Goal: Information Seeking & Learning: Check status

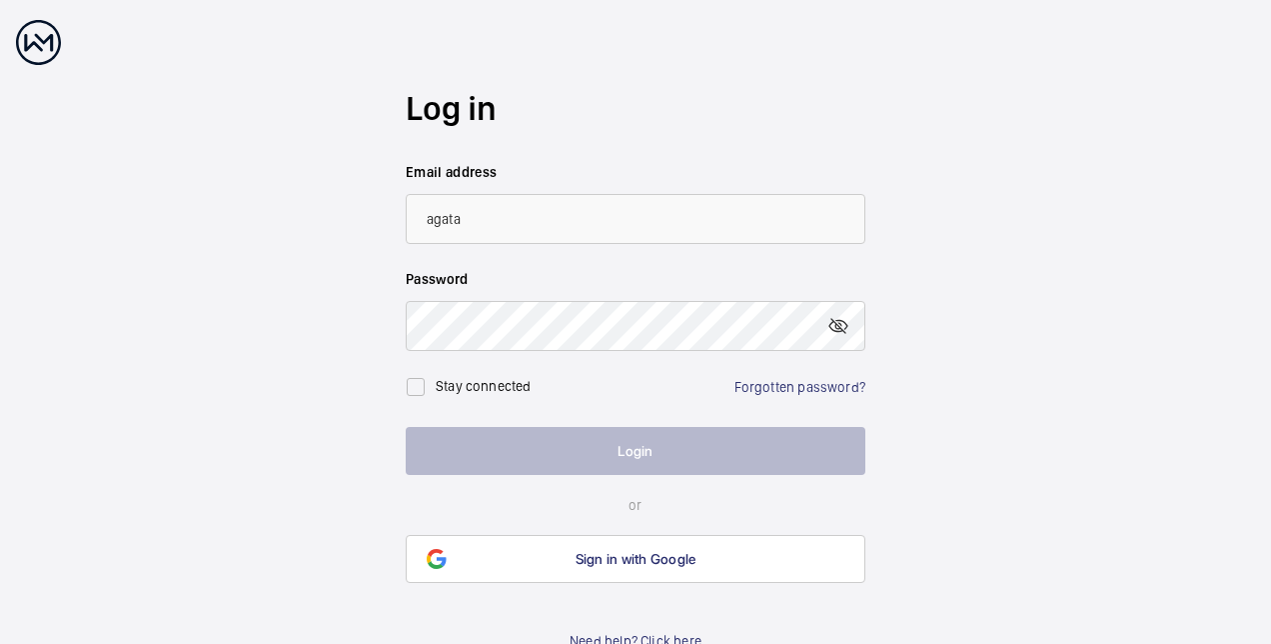
type input "[EMAIL_ADDRESS][DOMAIN_NAME]"
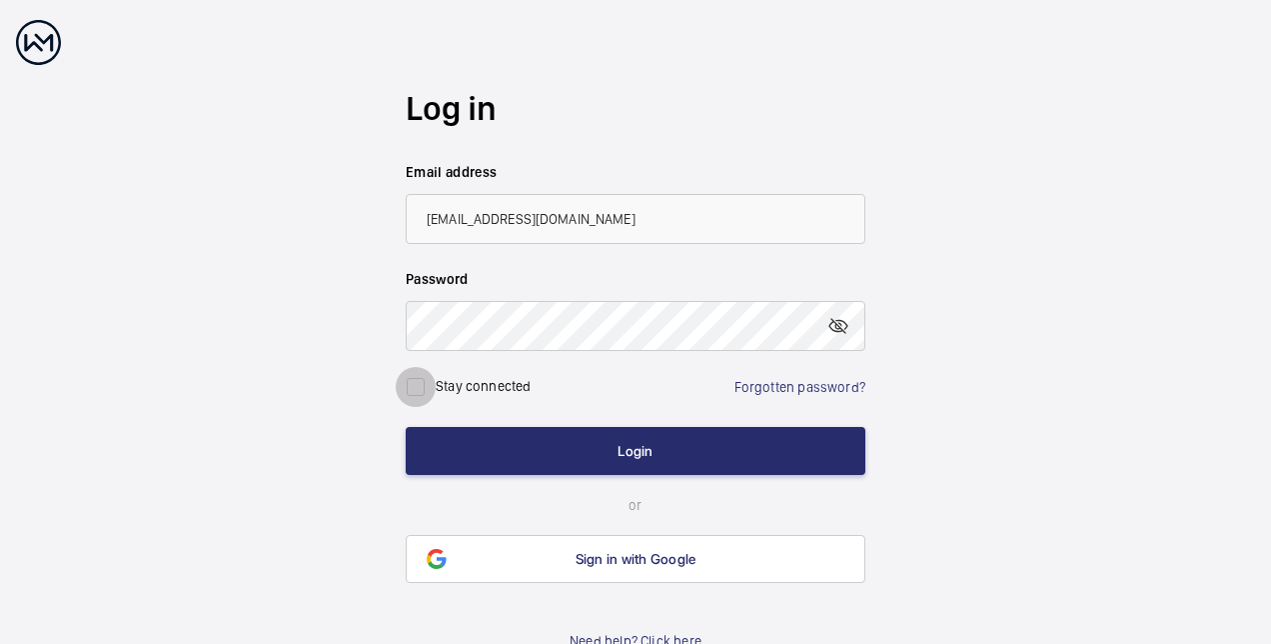
click at [417, 384] on input "checkbox" at bounding box center [416, 387] width 40 height 40
checkbox input "true"
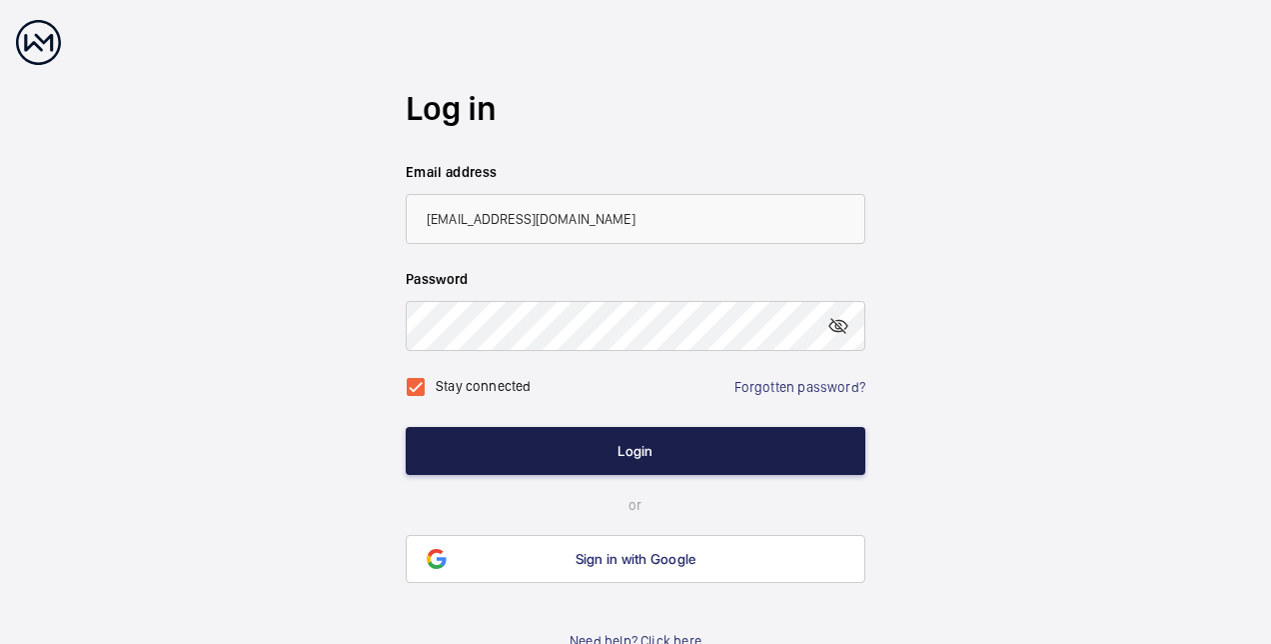
click at [656, 448] on button "Login" at bounding box center [636, 451] width 460 height 48
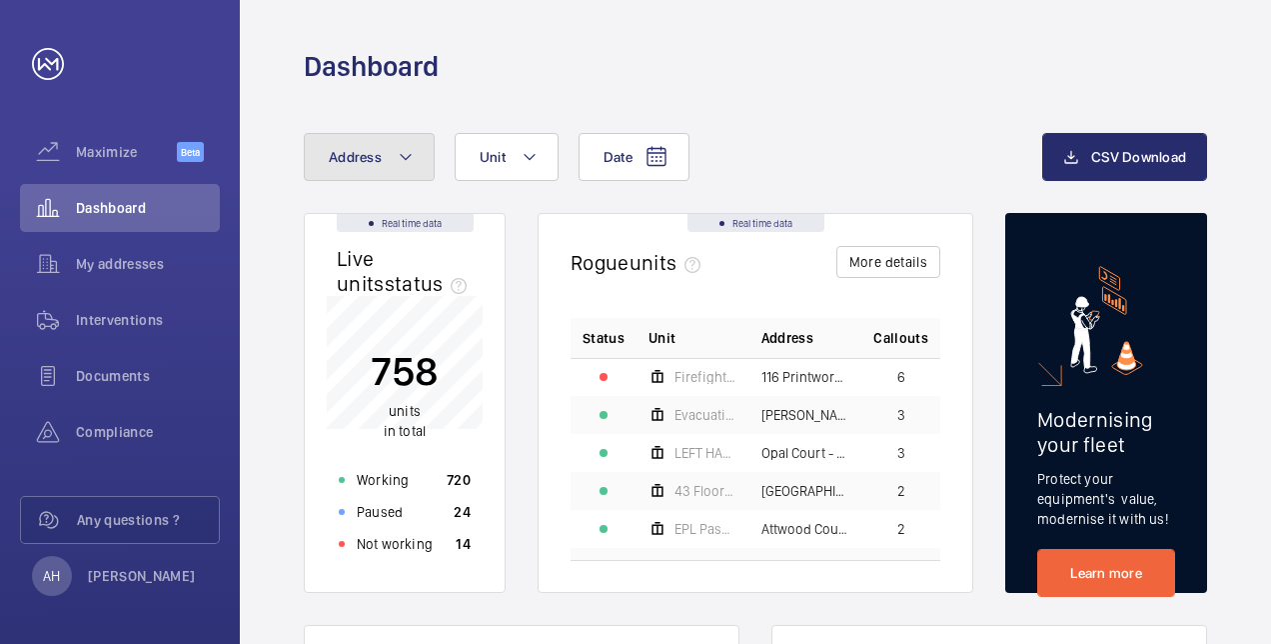
click at [395, 162] on button "Address" at bounding box center [369, 157] width 131 height 48
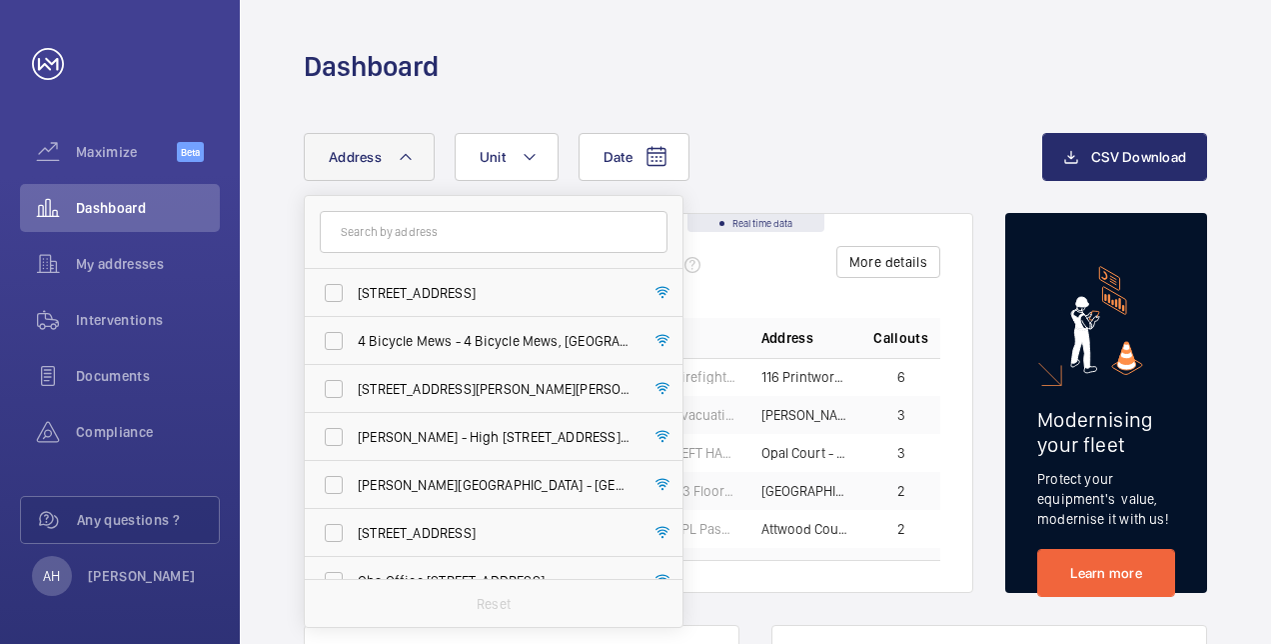
click at [379, 232] on input "text" at bounding box center [494, 232] width 348 height 42
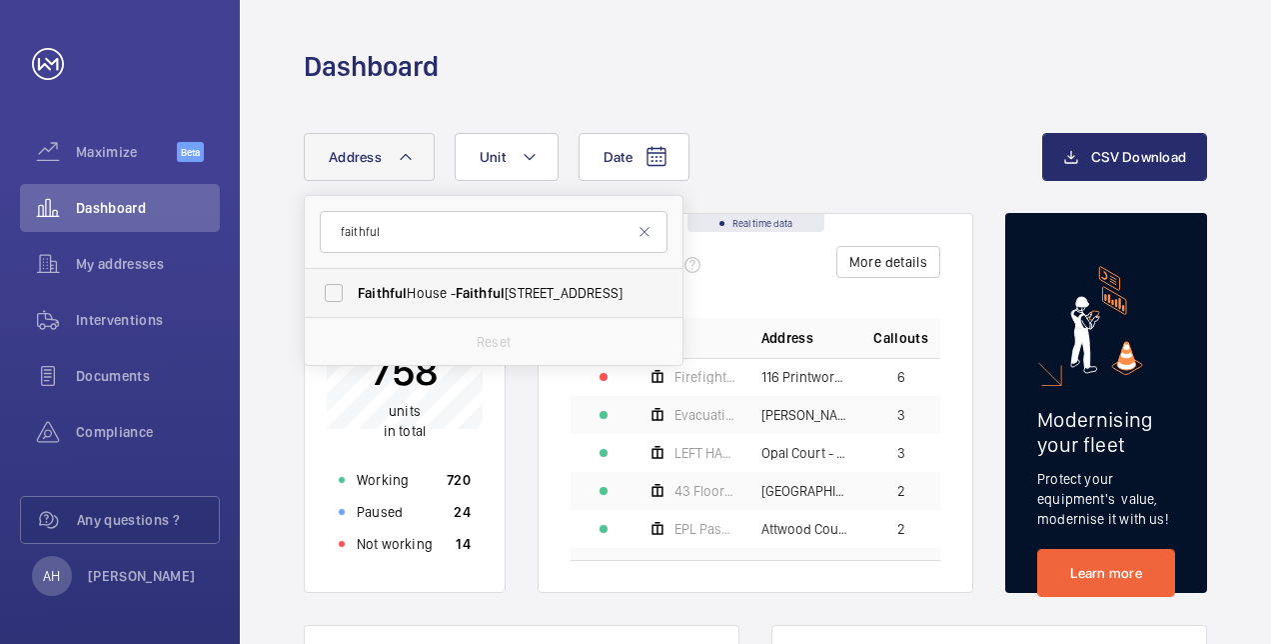
type input "faithful"
click at [490, 285] on span "Faithful" at bounding box center [480, 293] width 49 height 16
click at [354, 285] on input "Faithful House - [GEOGRAPHIC_DATA]" at bounding box center [334, 293] width 40 height 40
checkbox input "true"
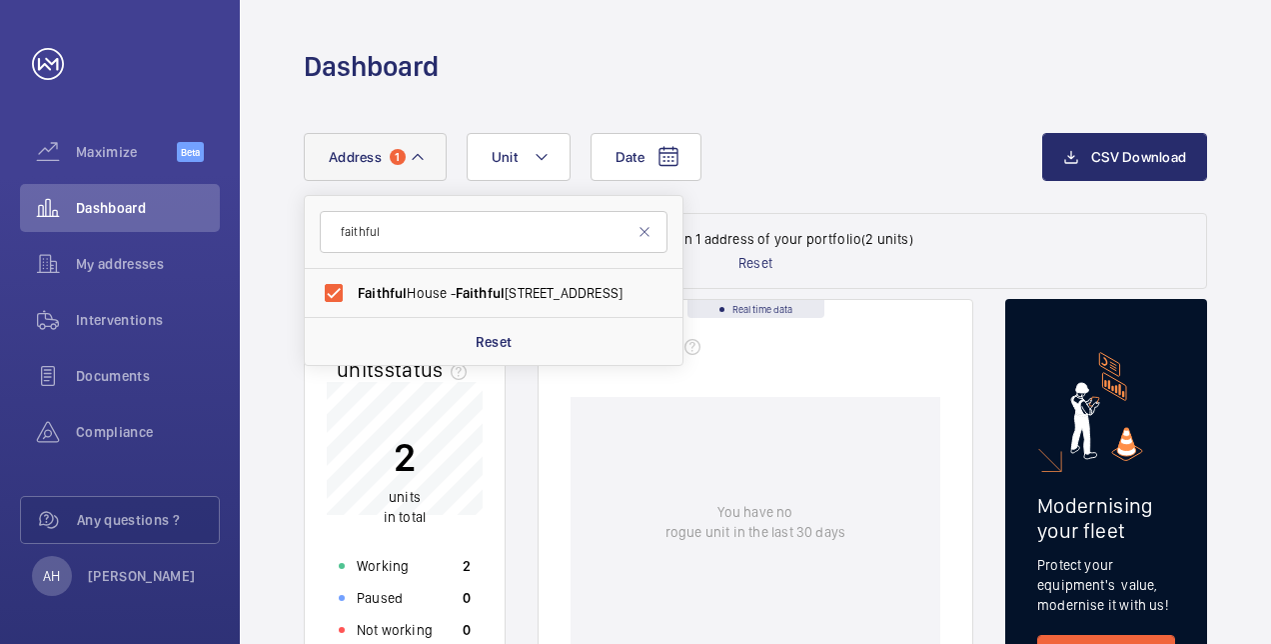
click at [831, 153] on div "Date Address [STREET_ADDRESS] Reset Unit" at bounding box center [673, 157] width 739 height 48
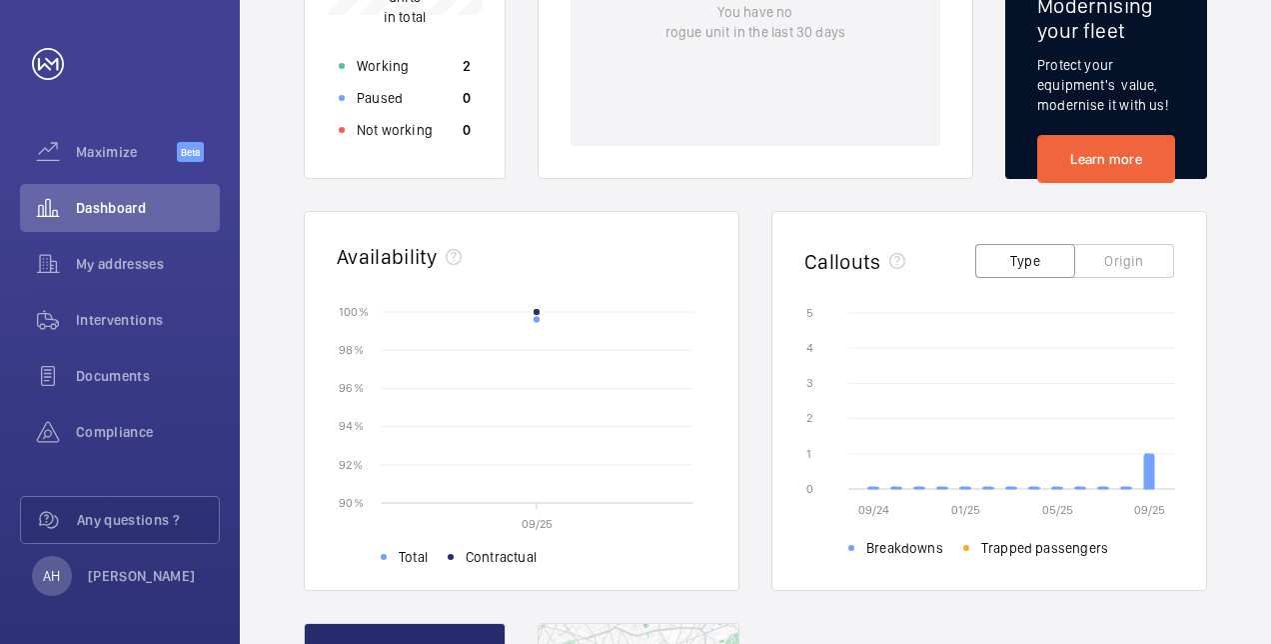
scroll to position [506, 0]
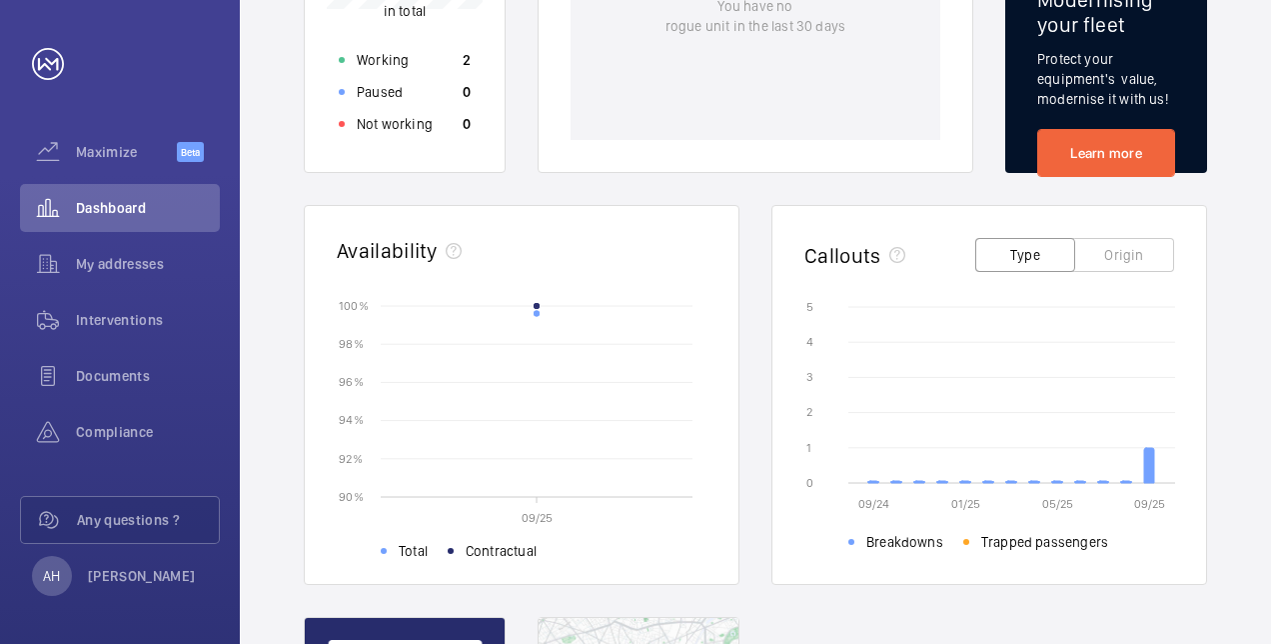
click at [940, 478] on icon "09/24 01/25 05/25 09/25 0 0 1 1 2 2 3 3 4 4 5 5 Breakdowns Trapped passengers" at bounding box center [989, 422] width 371 height 250
click at [1147, 466] on icon at bounding box center [1149, 465] width 10 height 35
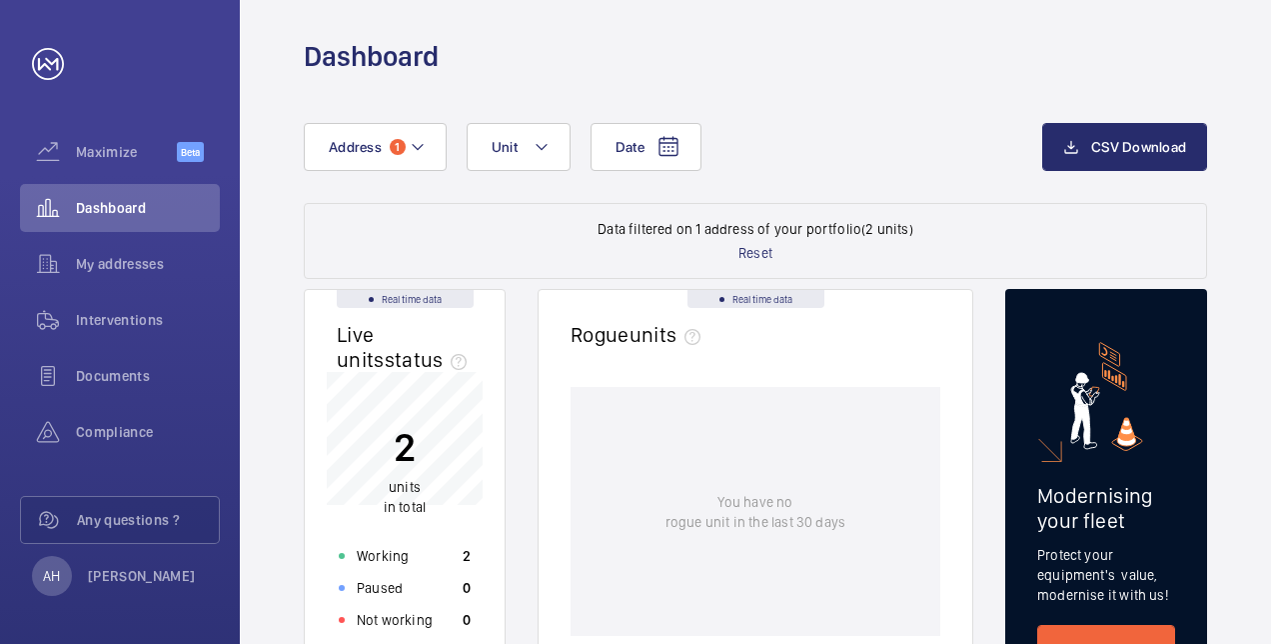
scroll to position [0, 0]
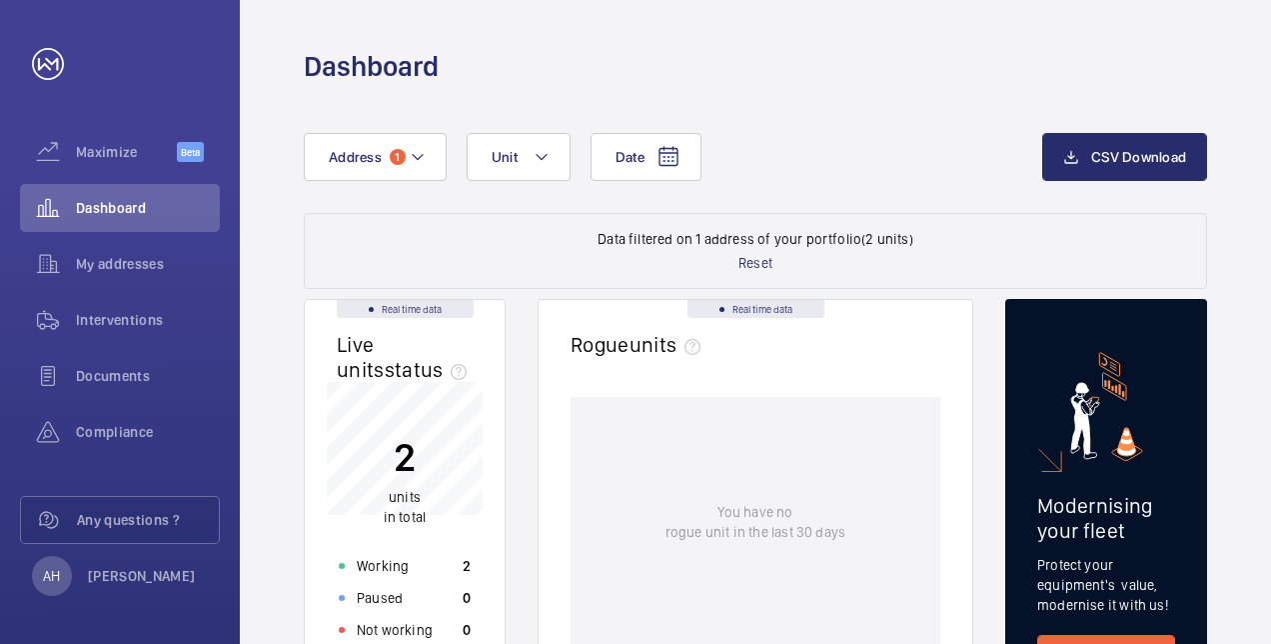
drag, startPoint x: 396, startPoint y: 508, endPoint x: 495, endPoint y: 486, distance: 101.3
click at [396, 506] on p "units in total" at bounding box center [405, 507] width 42 height 40
click at [510, 159] on span "Unit" at bounding box center [505, 157] width 26 height 16
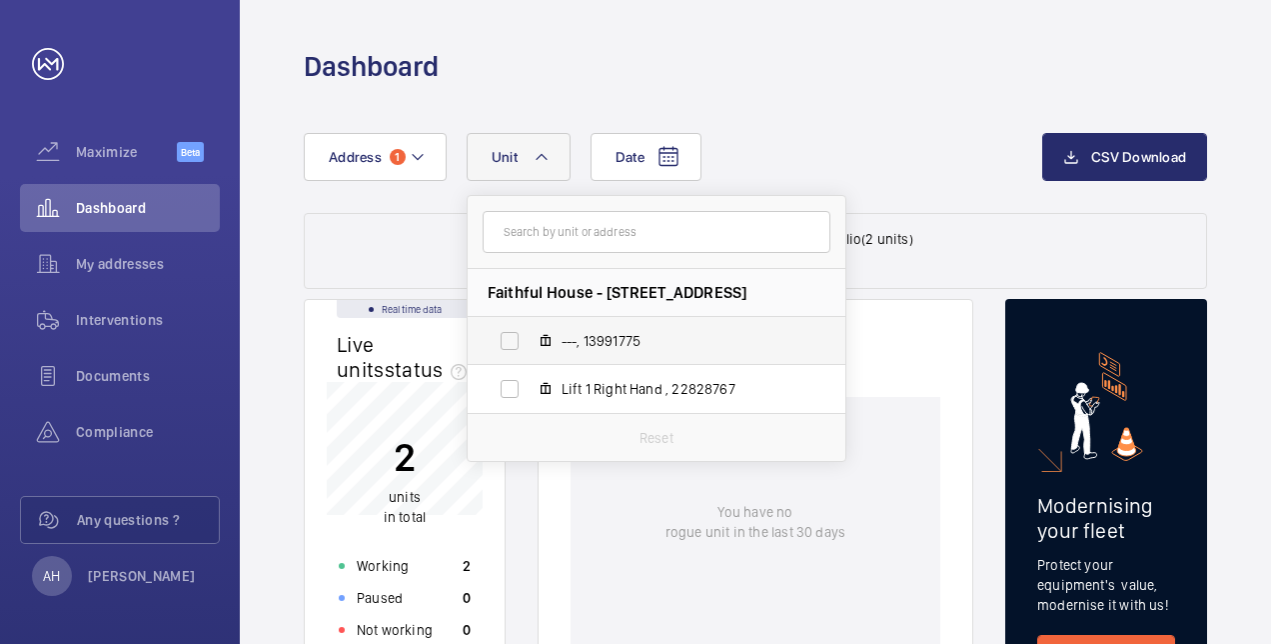
click at [620, 340] on span "---, 13991775" at bounding box center [678, 341] width 232 height 20
click at [530, 340] on input "---, 13991775" at bounding box center [510, 341] width 40 height 40
checkbox input "true"
click at [865, 180] on div "Date Address [STREET_ADDRESS] ---, 13991775 Lift 1 Right Hand , 22828767 Reset" at bounding box center [673, 157] width 739 height 48
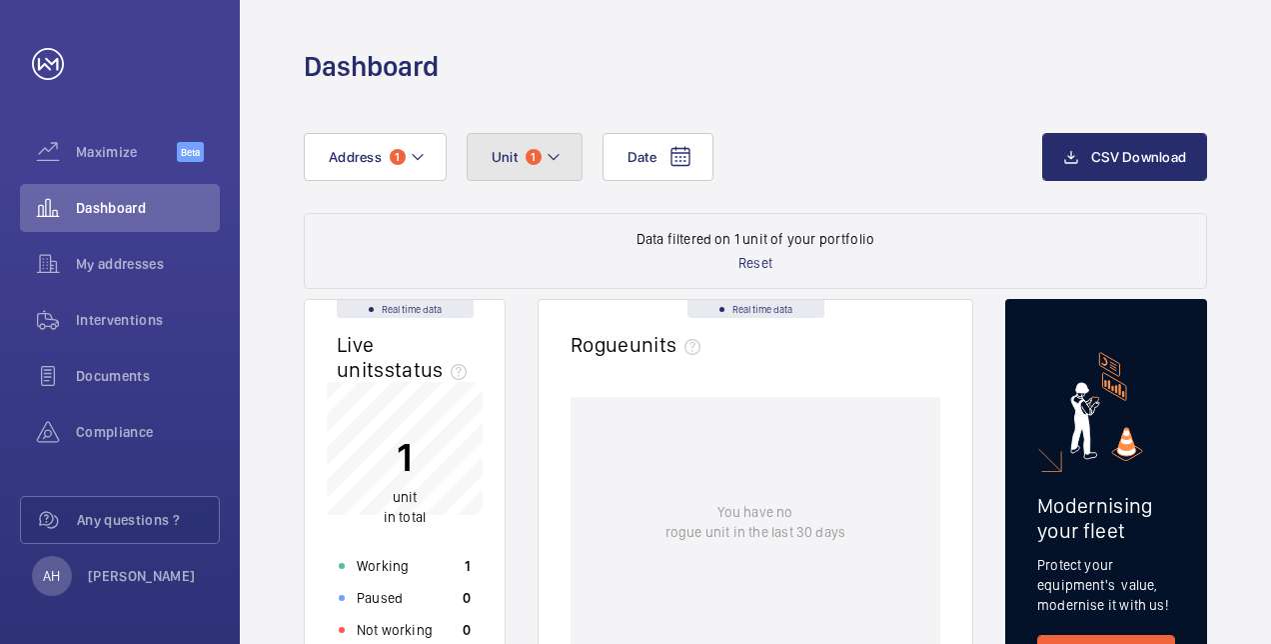
click at [535, 155] on span "1" at bounding box center [534, 157] width 16 height 16
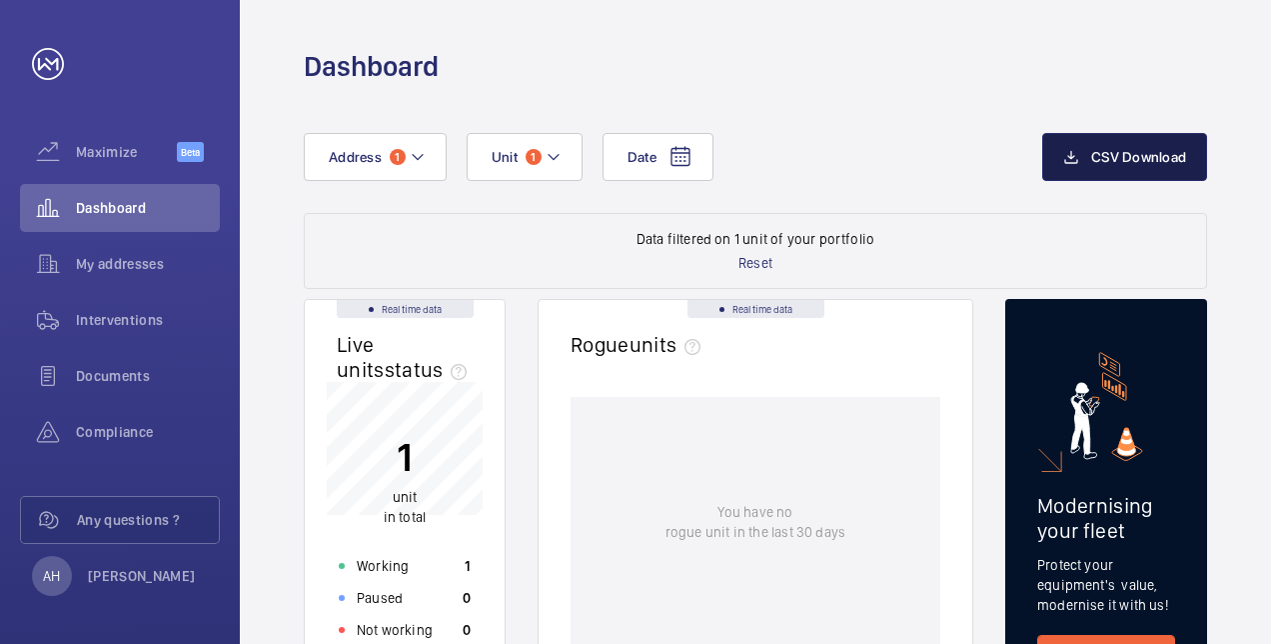
drag, startPoint x: 1099, startPoint y: 159, endPoint x: 1180, endPoint y: 167, distance: 81.3
click at [1100, 159] on span "CSV Download" at bounding box center [1138, 157] width 95 height 16
click at [111, 371] on span "Documents" at bounding box center [148, 376] width 144 height 20
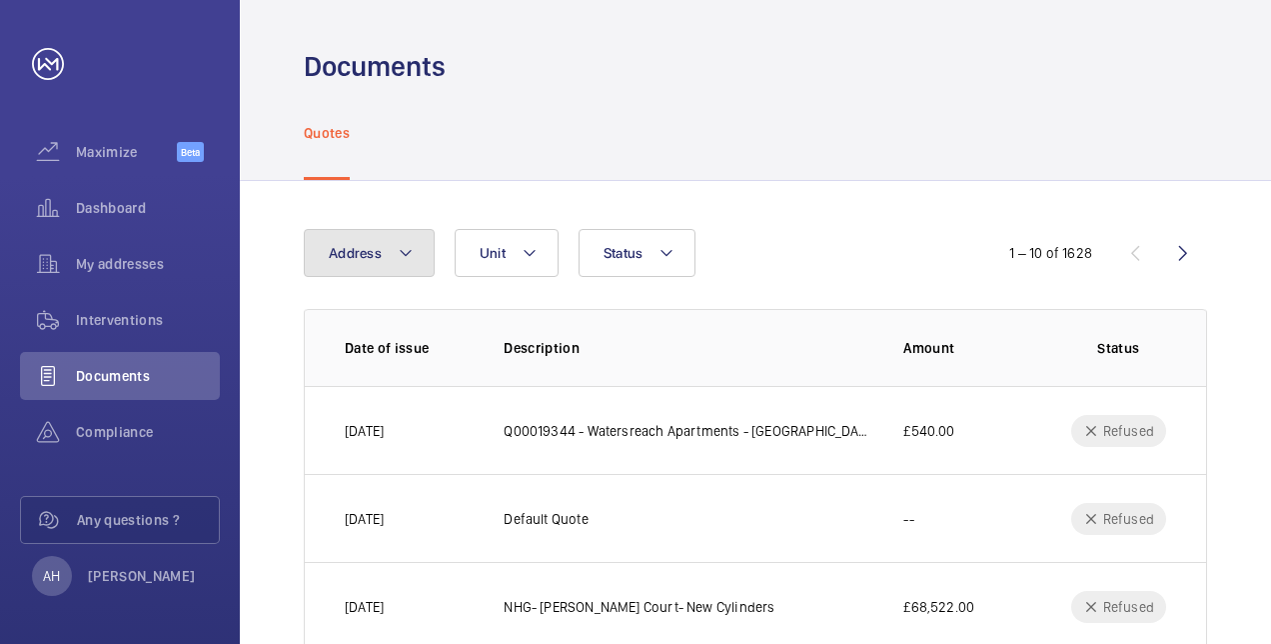
click at [406, 250] on mat-icon at bounding box center [406, 253] width 16 height 24
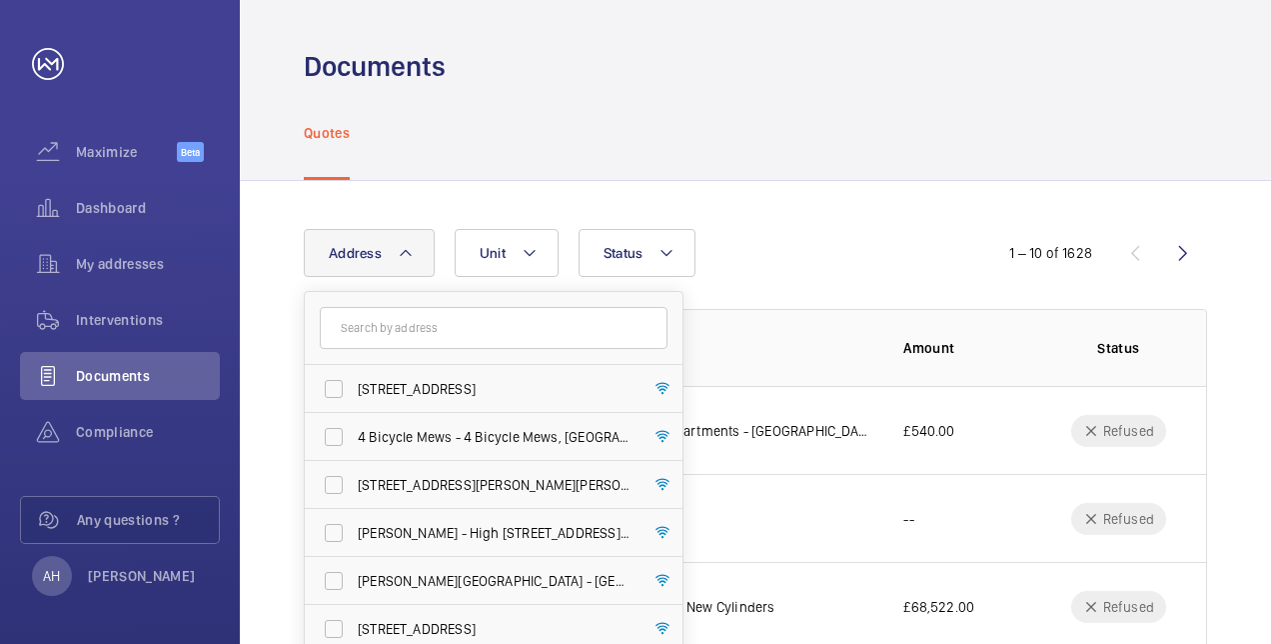
click at [378, 328] on input "text" at bounding box center [494, 328] width 348 height 42
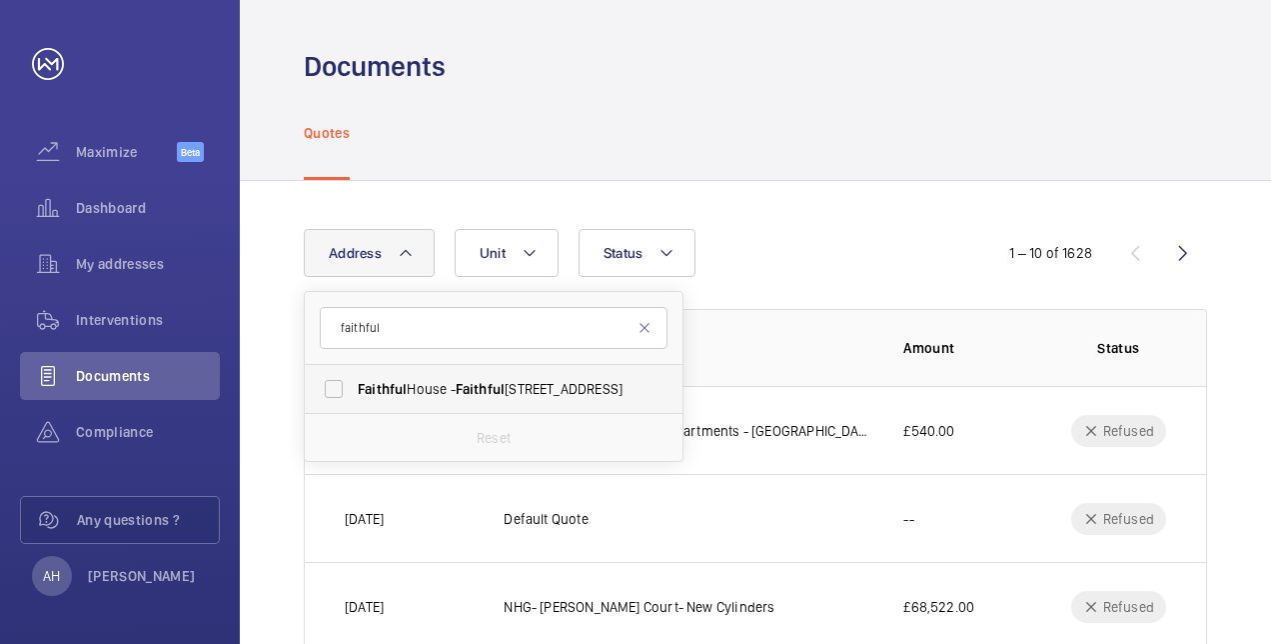
type input "faithful"
click at [517, 389] on span "Faithful House - [GEOGRAPHIC_DATA]" at bounding box center [495, 389] width 275 height 20
click at [354, 389] on input "Faithful House - [GEOGRAPHIC_DATA]" at bounding box center [334, 389] width 40 height 40
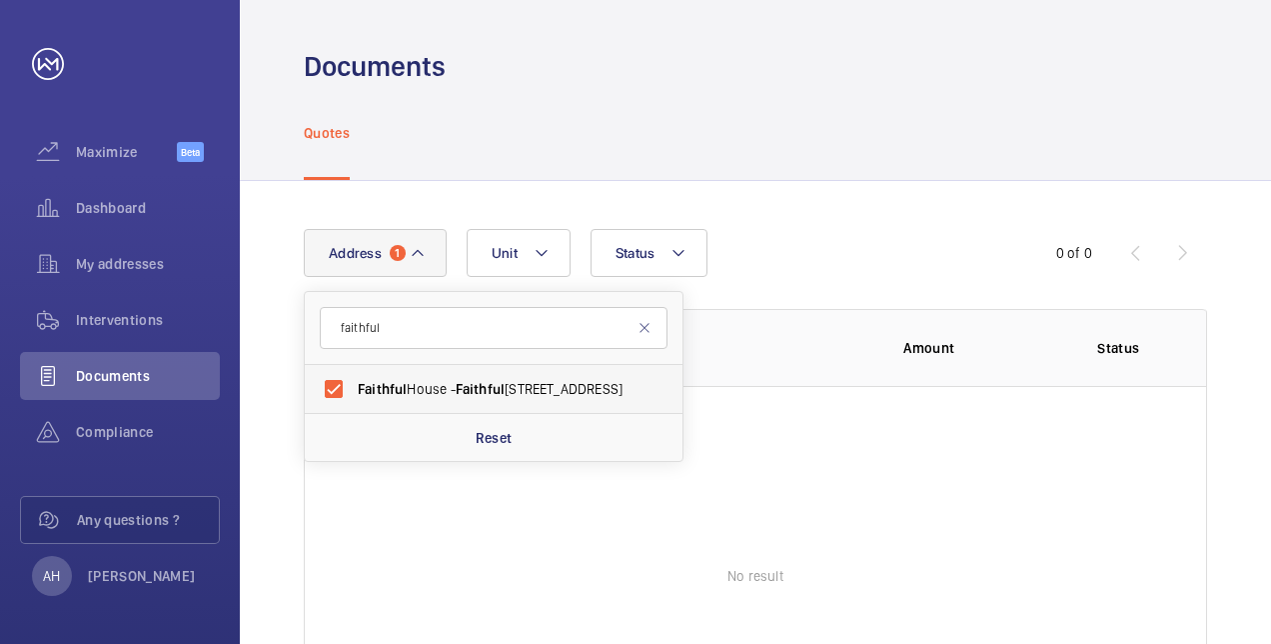
click at [404, 382] on span "Faithful" at bounding box center [382, 389] width 49 height 16
click at [354, 382] on input "Faithful House - [GEOGRAPHIC_DATA]" at bounding box center [334, 389] width 40 height 40
checkbox input "false"
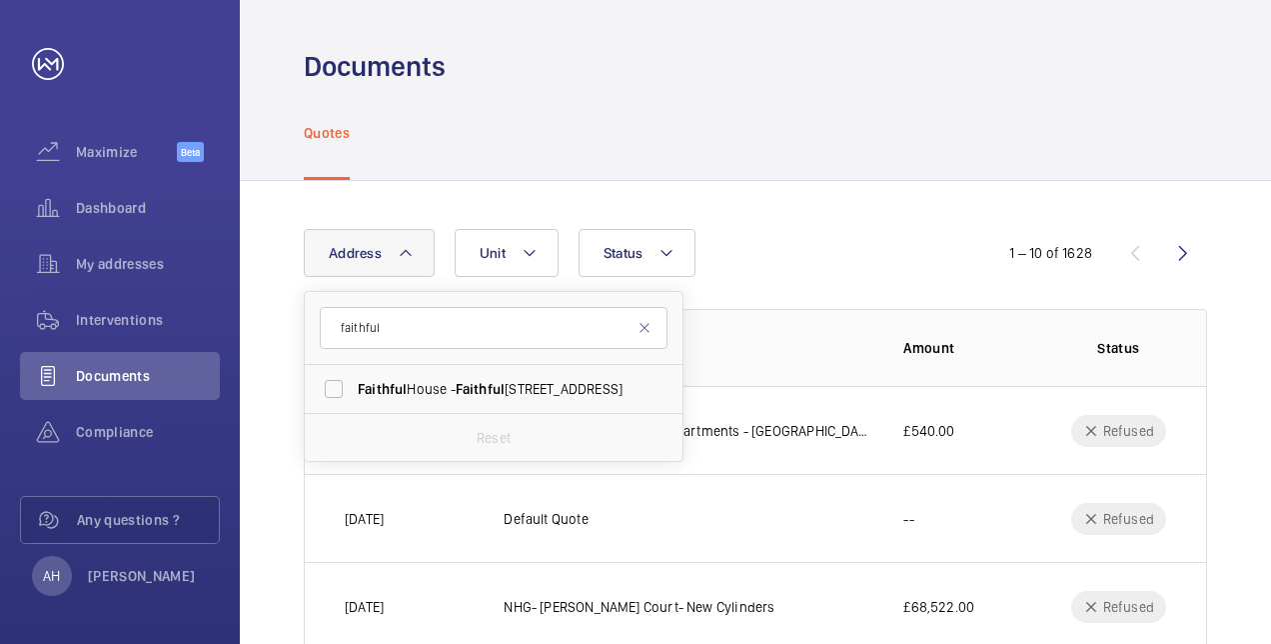
drag, startPoint x: 803, startPoint y: 241, endPoint x: 813, endPoint y: 245, distance: 10.8
click at [813, 245] on div "Address faithful Faithful House - [GEOGRAPHIC_DATA] Reset Unit Status" at bounding box center [636, 253] width 664 height 48
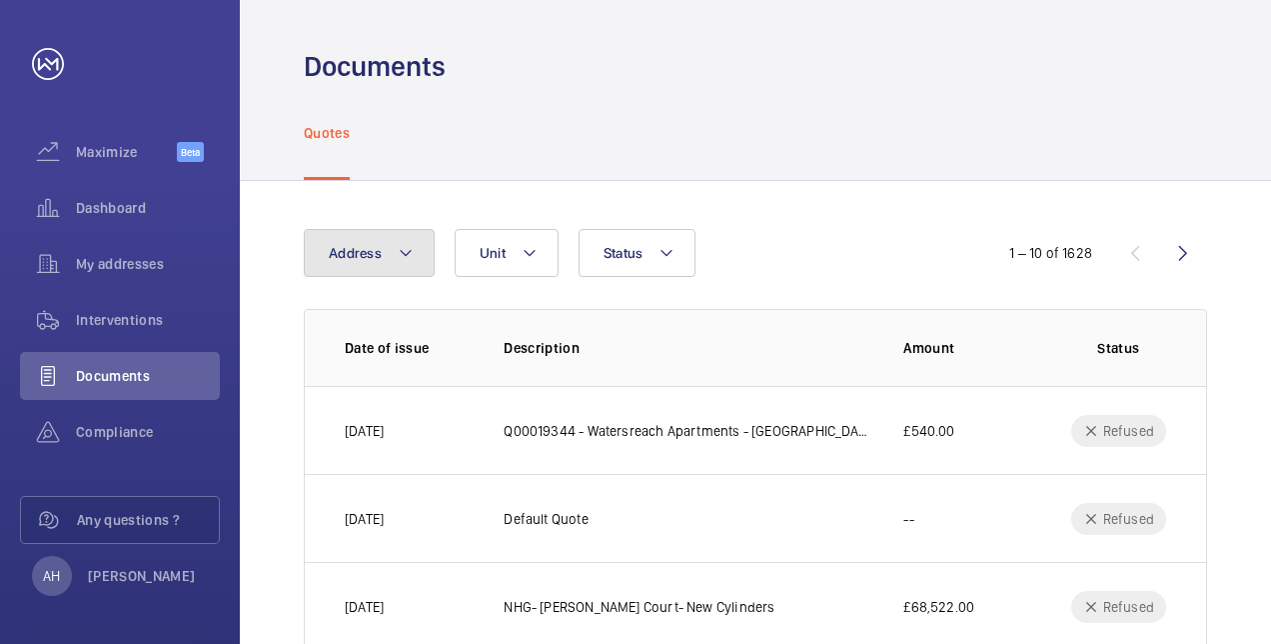
click at [384, 244] on button "Address" at bounding box center [369, 253] width 131 height 48
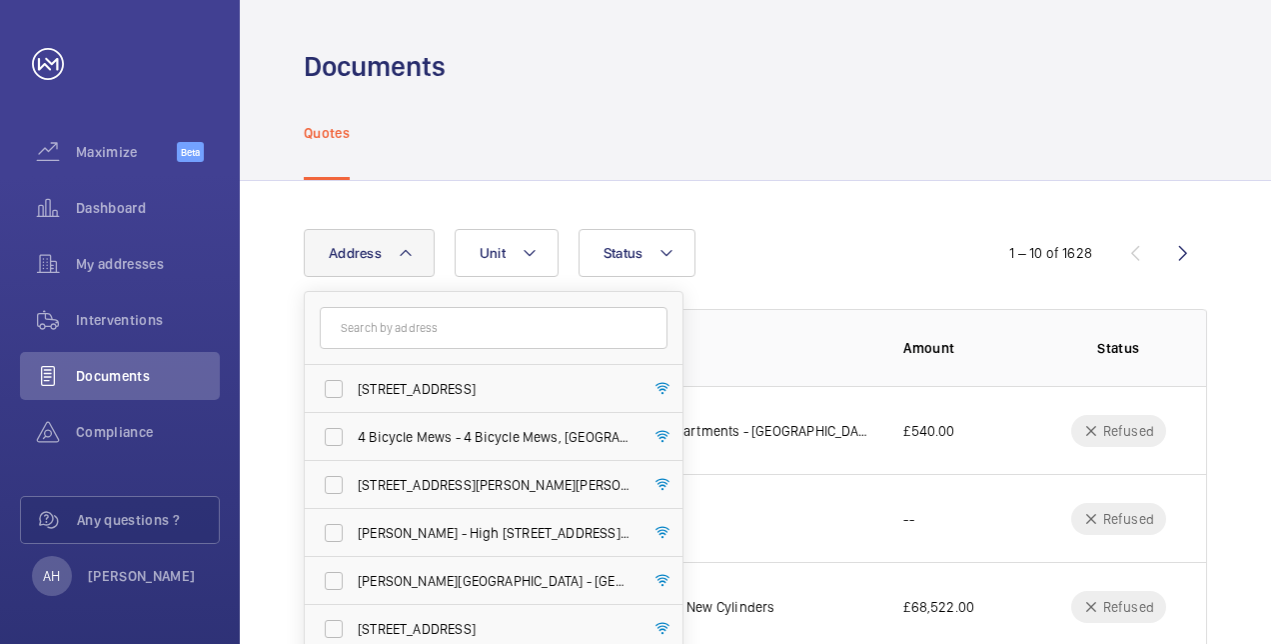
click at [422, 326] on input "text" at bounding box center [494, 328] width 348 height 42
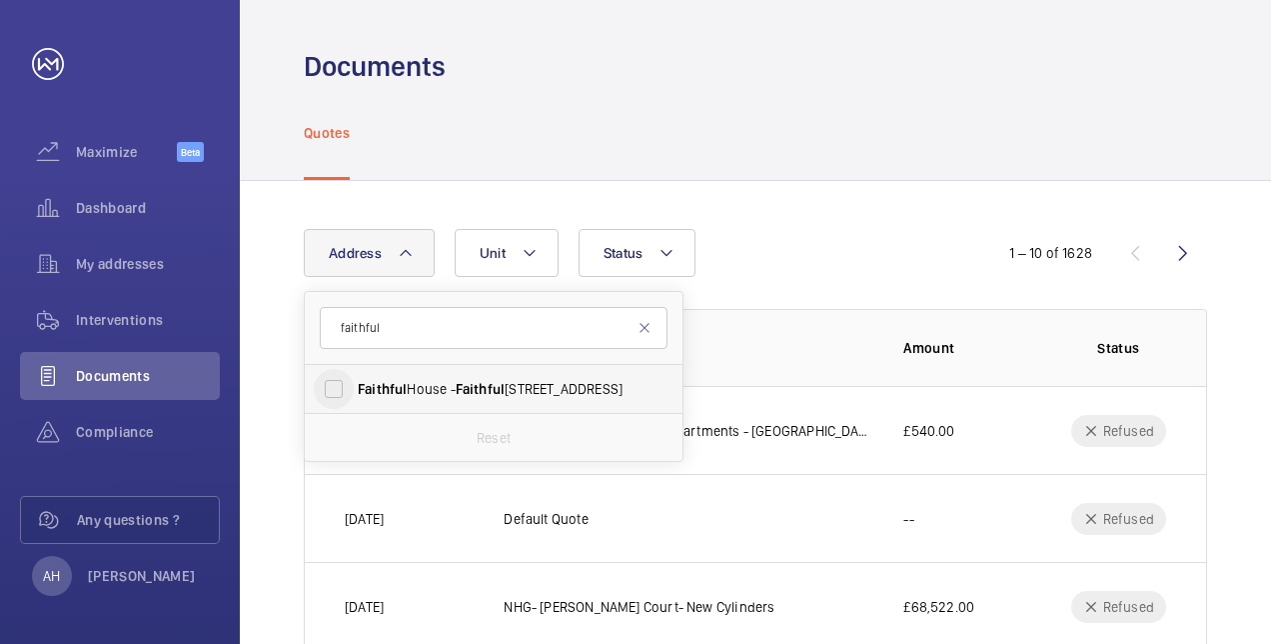
type input "faithful"
click at [335, 388] on input "Faithful House - [GEOGRAPHIC_DATA]" at bounding box center [334, 389] width 40 height 40
checkbox input "true"
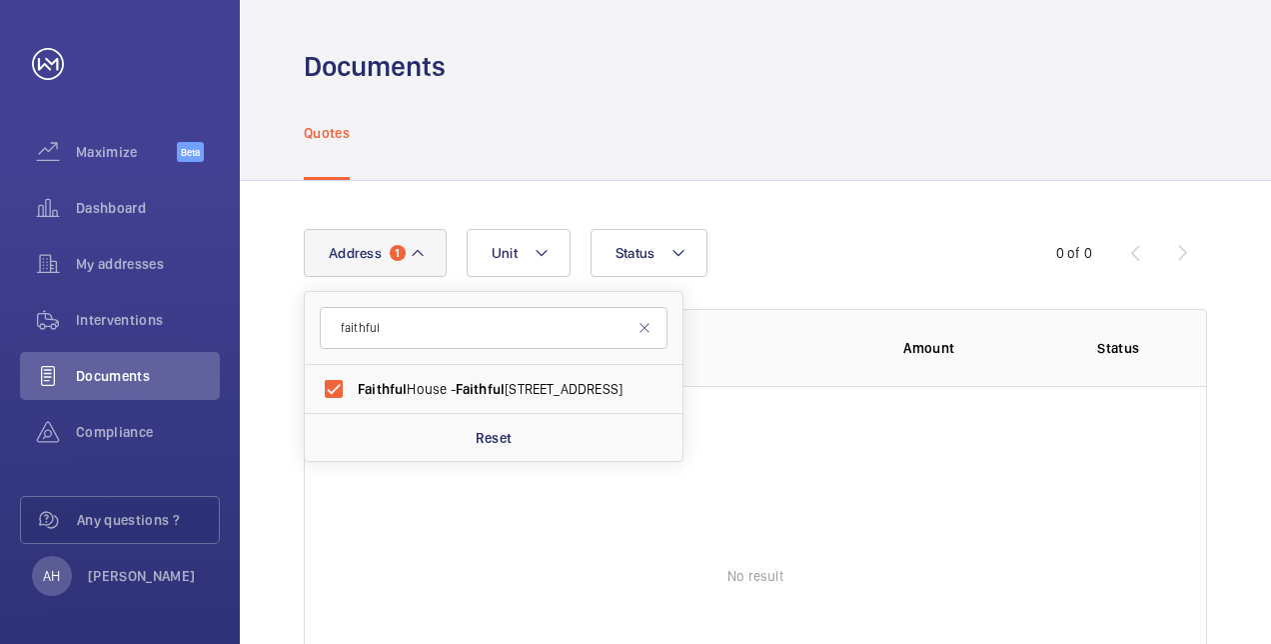
click at [816, 230] on div "Address [STREET_ADDRESS] Reset Unit Status" at bounding box center [636, 253] width 664 height 48
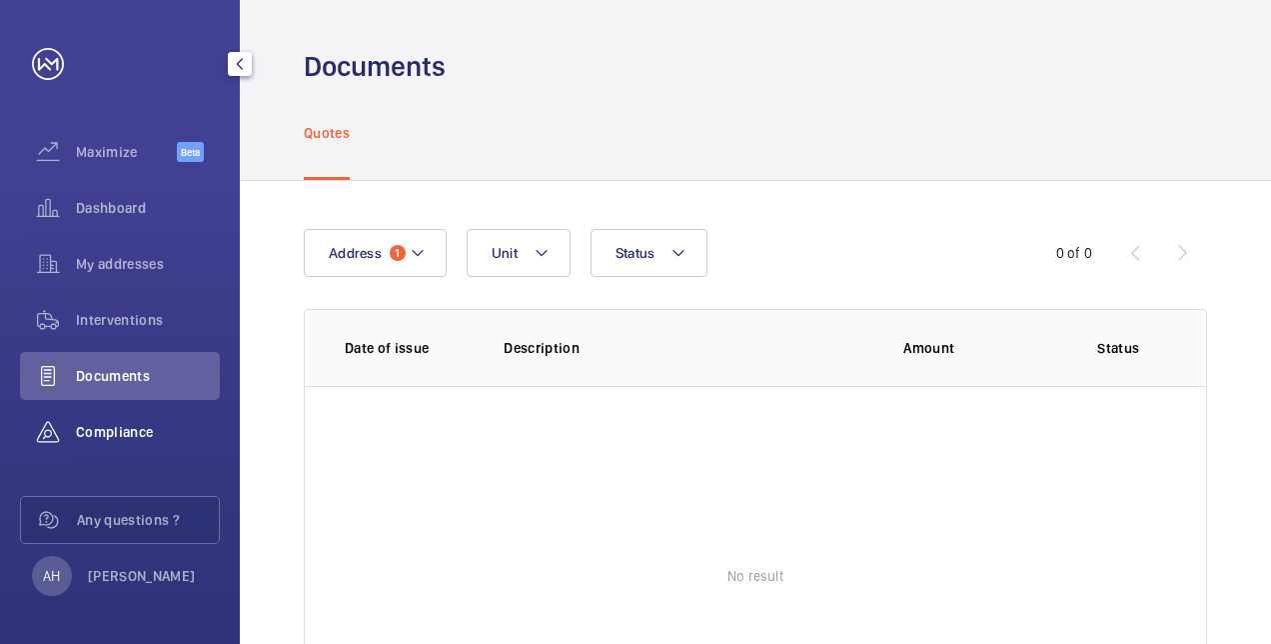
click at [106, 436] on span "Compliance" at bounding box center [148, 432] width 144 height 20
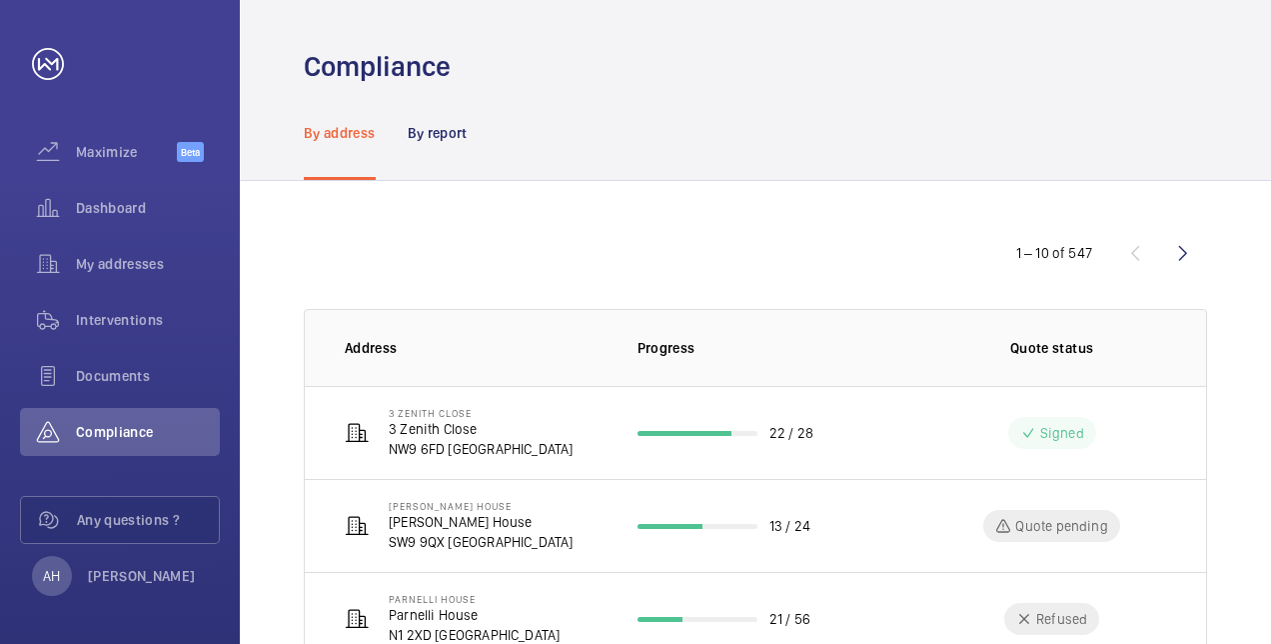
click at [547, 345] on p "Address" at bounding box center [475, 348] width 261 height 20
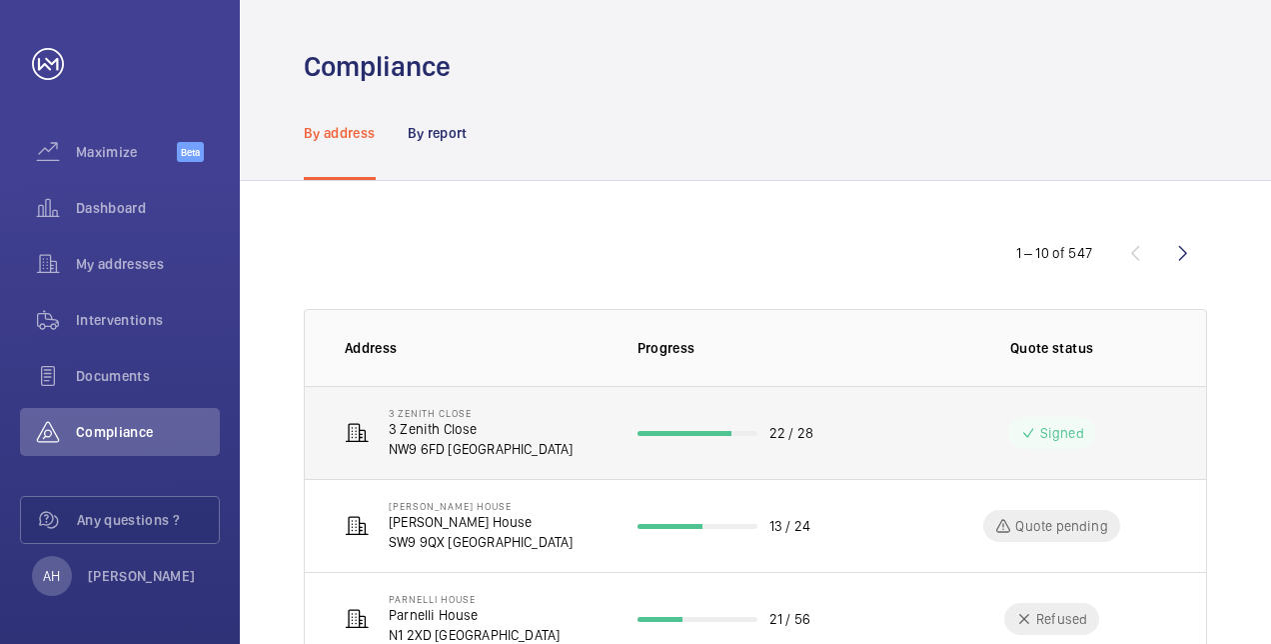
click at [488, 434] on p "3 Zenith Close" at bounding box center [481, 429] width 185 height 20
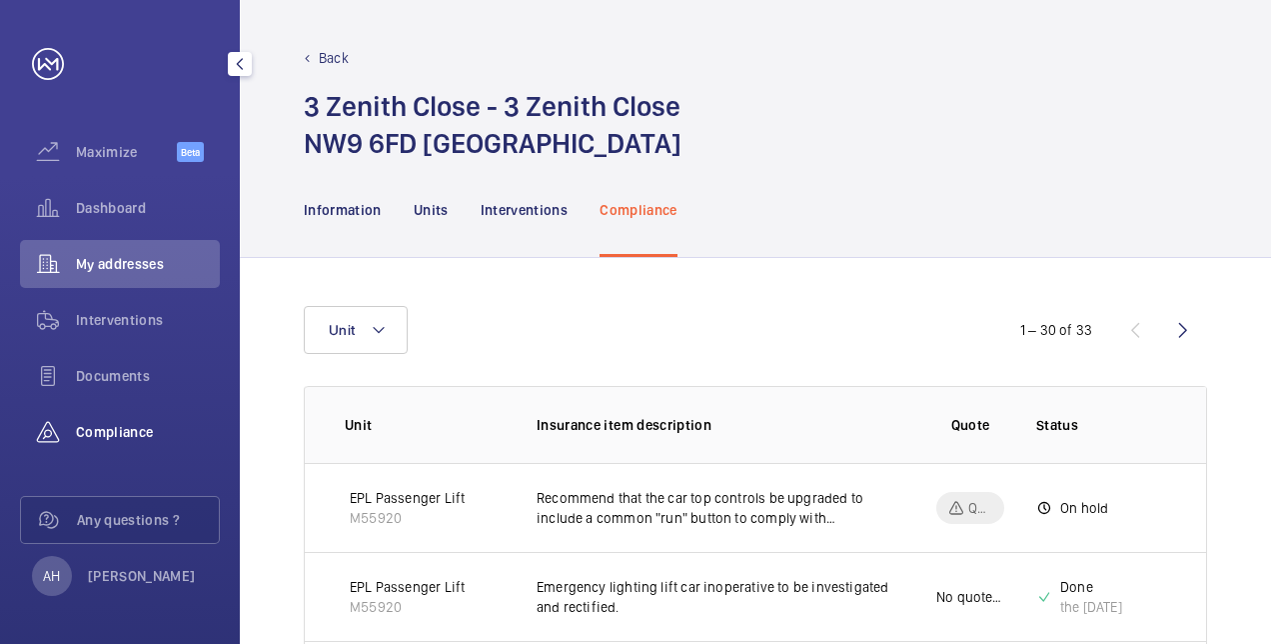
click at [126, 428] on span "Compliance" at bounding box center [148, 432] width 144 height 20
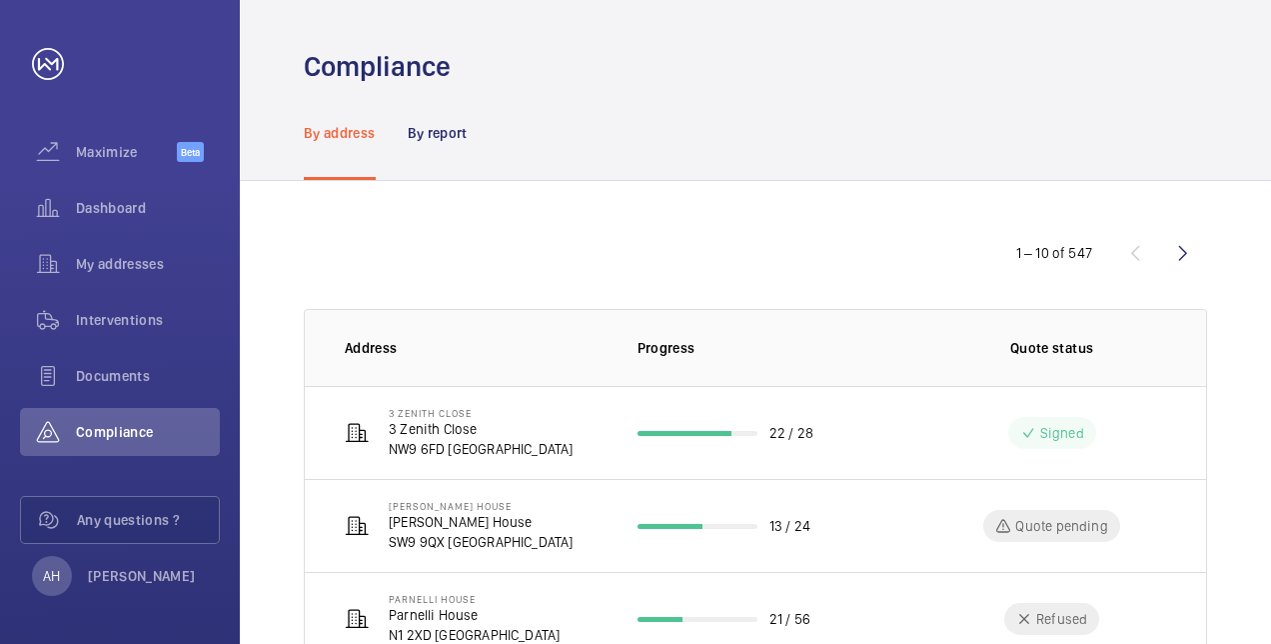
drag, startPoint x: 437, startPoint y: 137, endPoint x: 510, endPoint y: 140, distance: 73.0
click at [441, 138] on p "By report" at bounding box center [438, 133] width 60 height 20
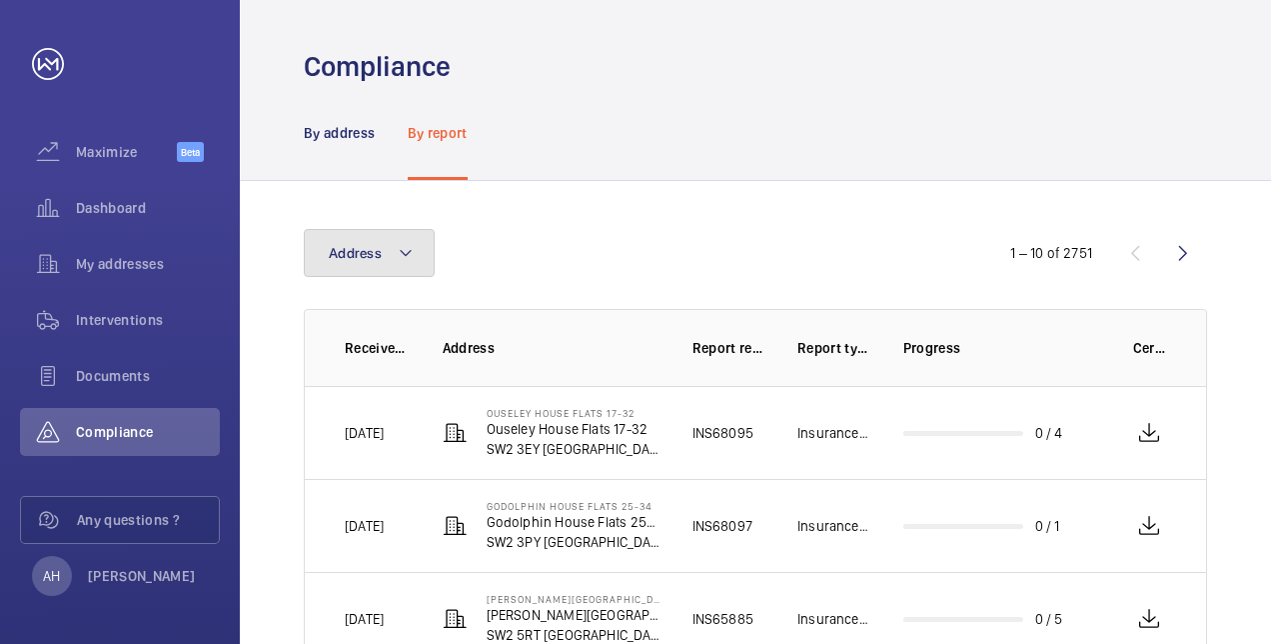
click at [414, 258] on button "Address" at bounding box center [369, 253] width 131 height 48
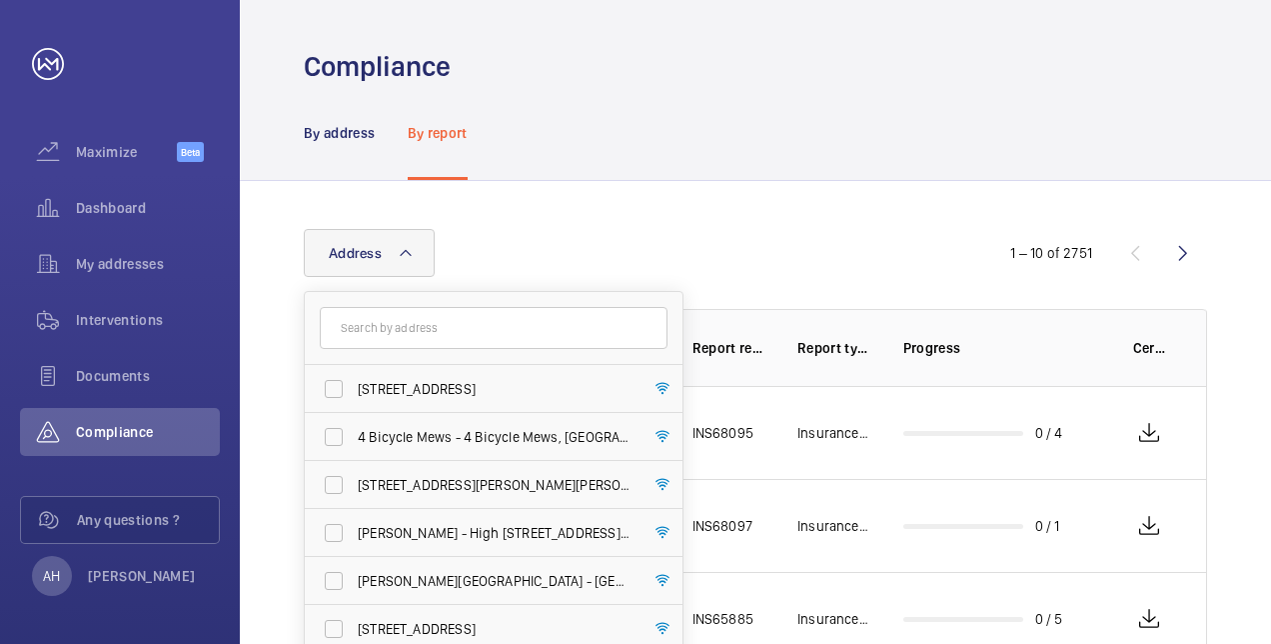
click at [409, 329] on input "text" at bounding box center [494, 328] width 348 height 42
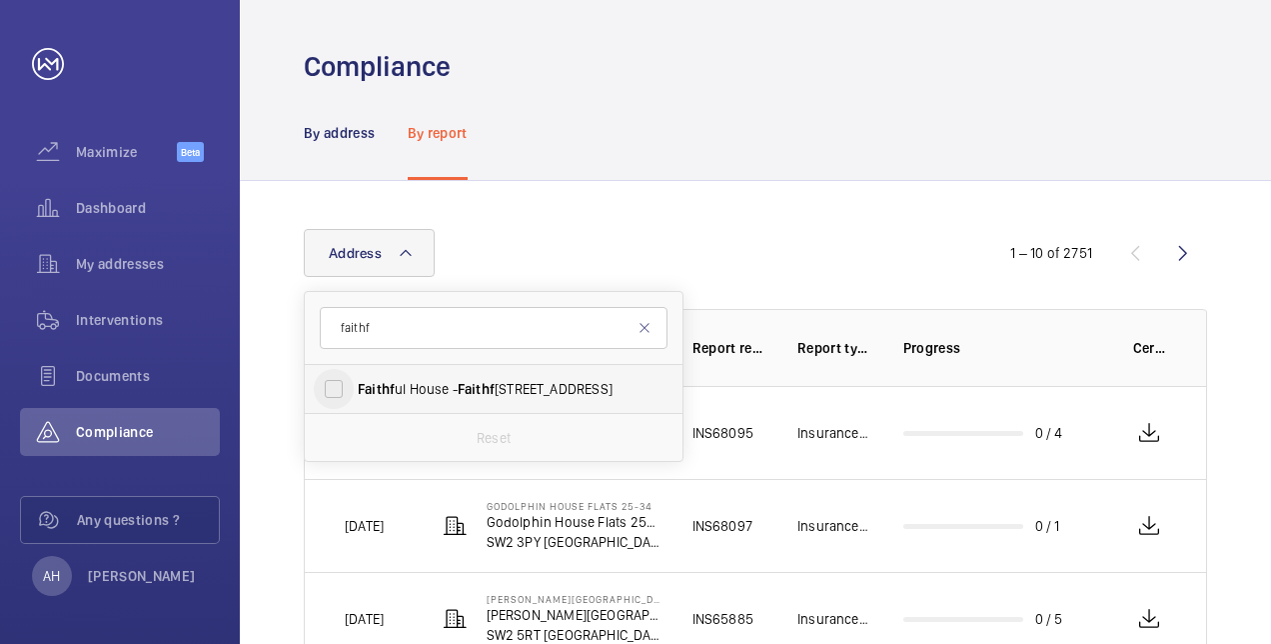
type input "faithf"
click at [335, 385] on input "Faithf [STREET_ADDRESS]" at bounding box center [334, 389] width 40 height 40
checkbox input "true"
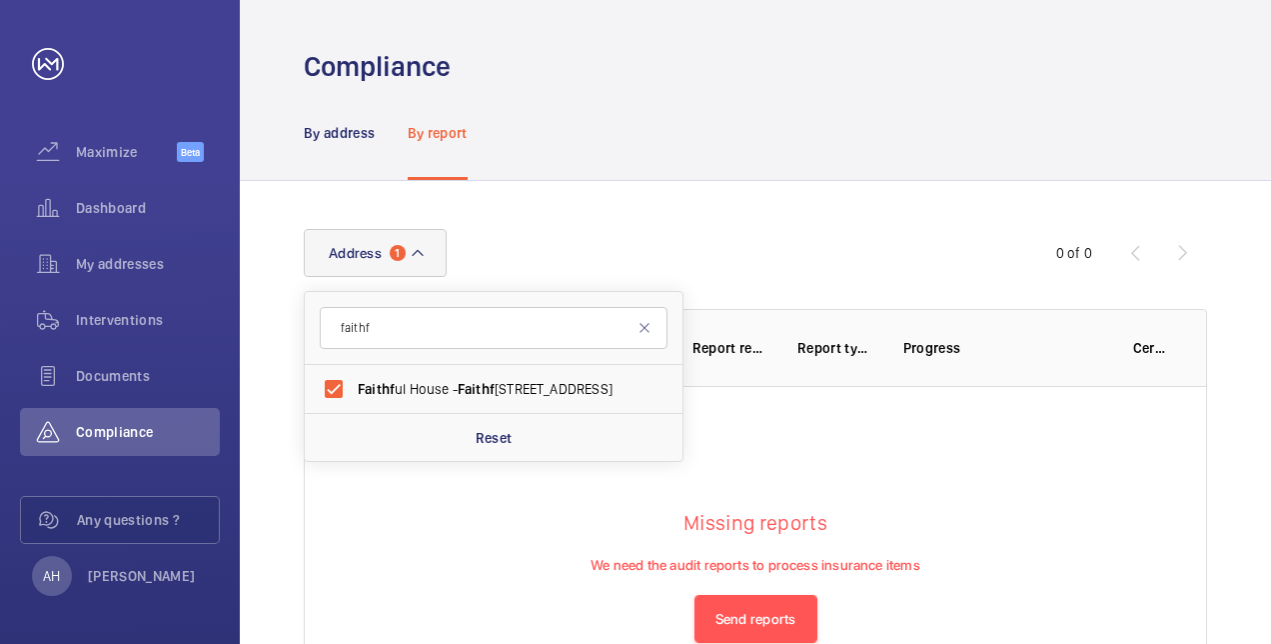
click at [728, 235] on div "Address [STREET_ADDRESS] Reset" at bounding box center [636, 253] width 664 height 48
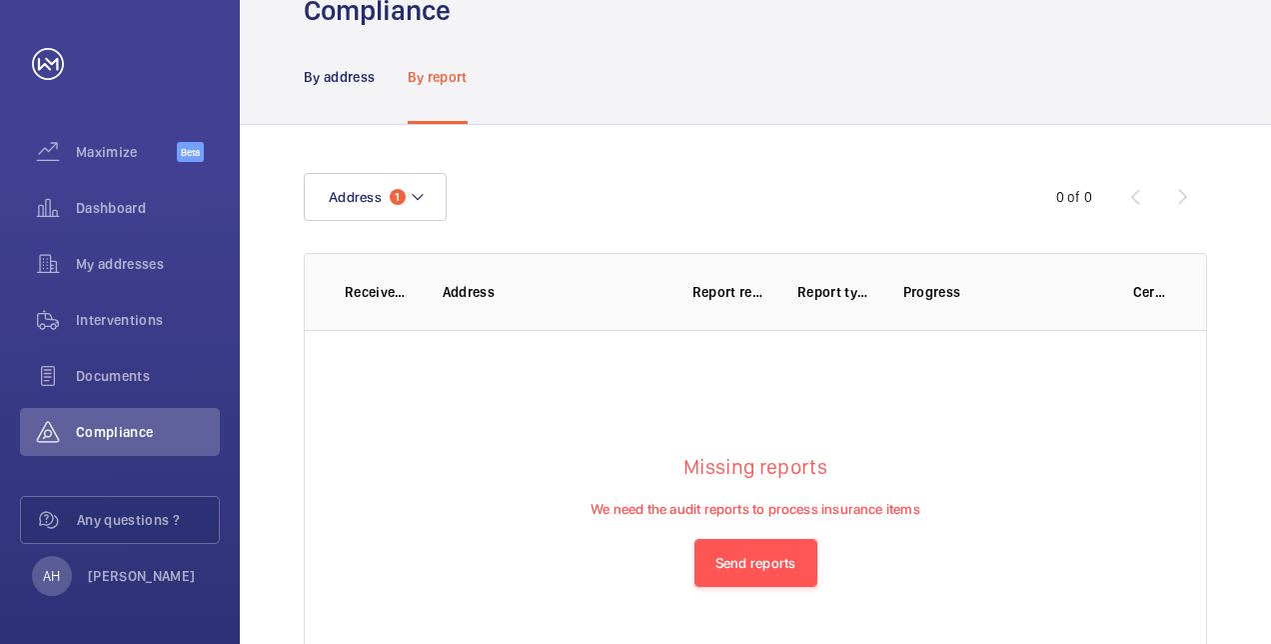
scroll to position [100, 0]
